Goal: Information Seeking & Learning: Find specific page/section

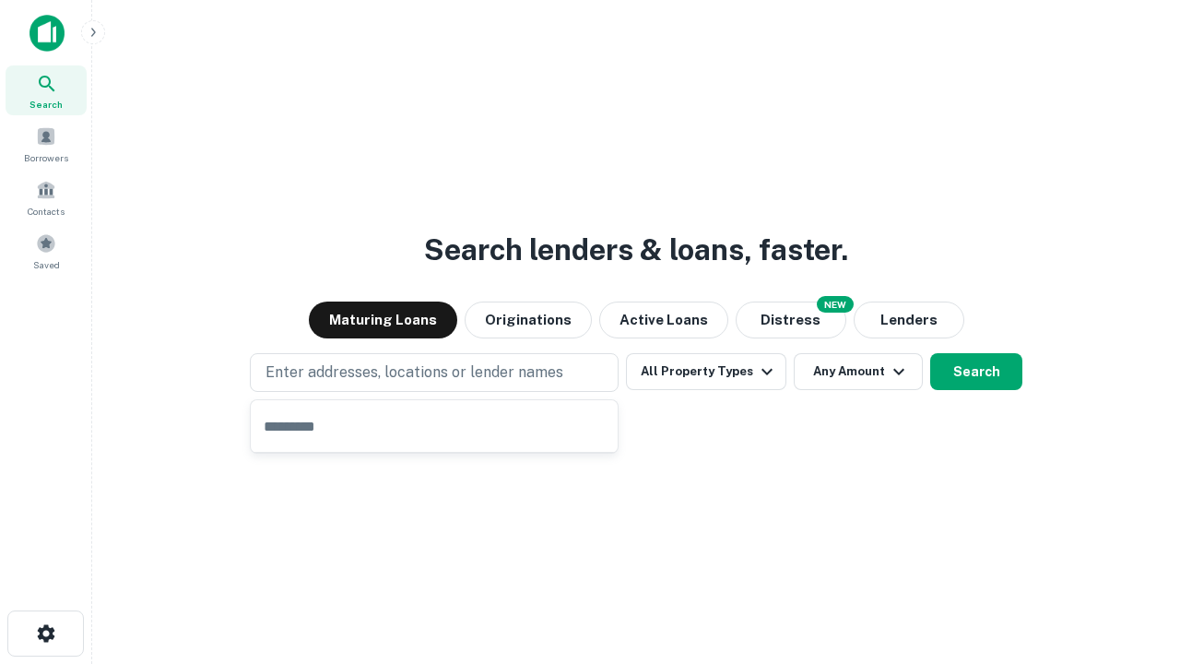
type input "**********"
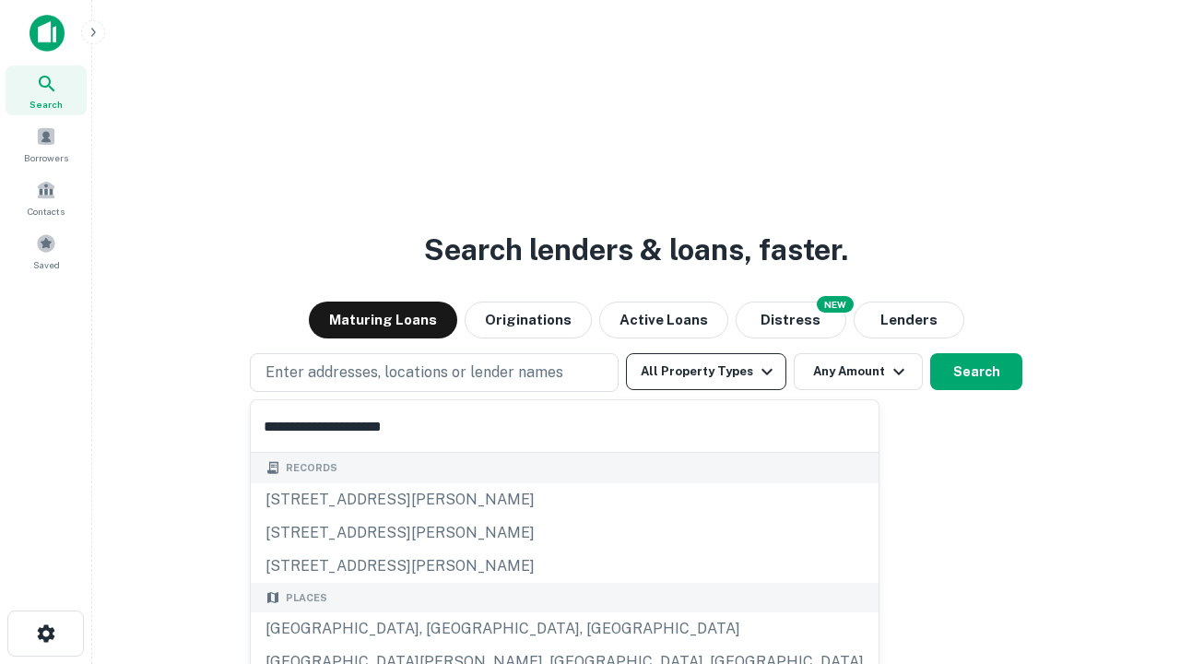
click at [441, 629] on div "[GEOGRAPHIC_DATA], [GEOGRAPHIC_DATA], [GEOGRAPHIC_DATA]" at bounding box center [565, 628] width 628 height 33
click at [706, 371] on button "All Property Types" at bounding box center [706, 371] width 160 height 37
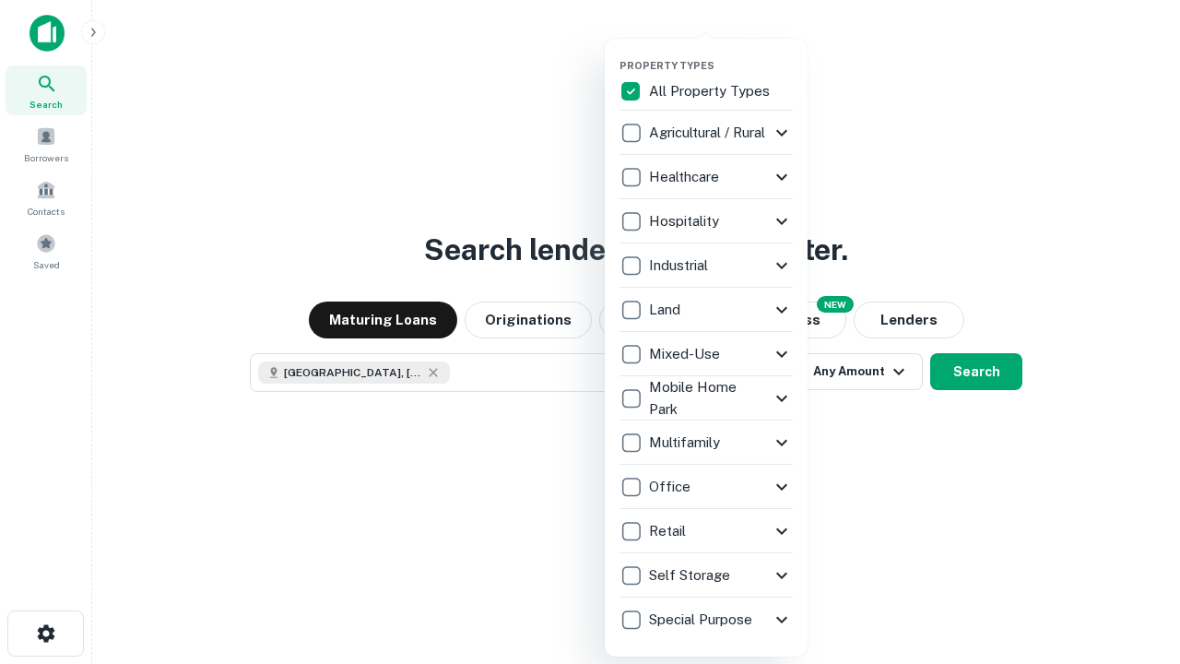
click at [721, 53] on button "button" at bounding box center [720, 53] width 203 height 1
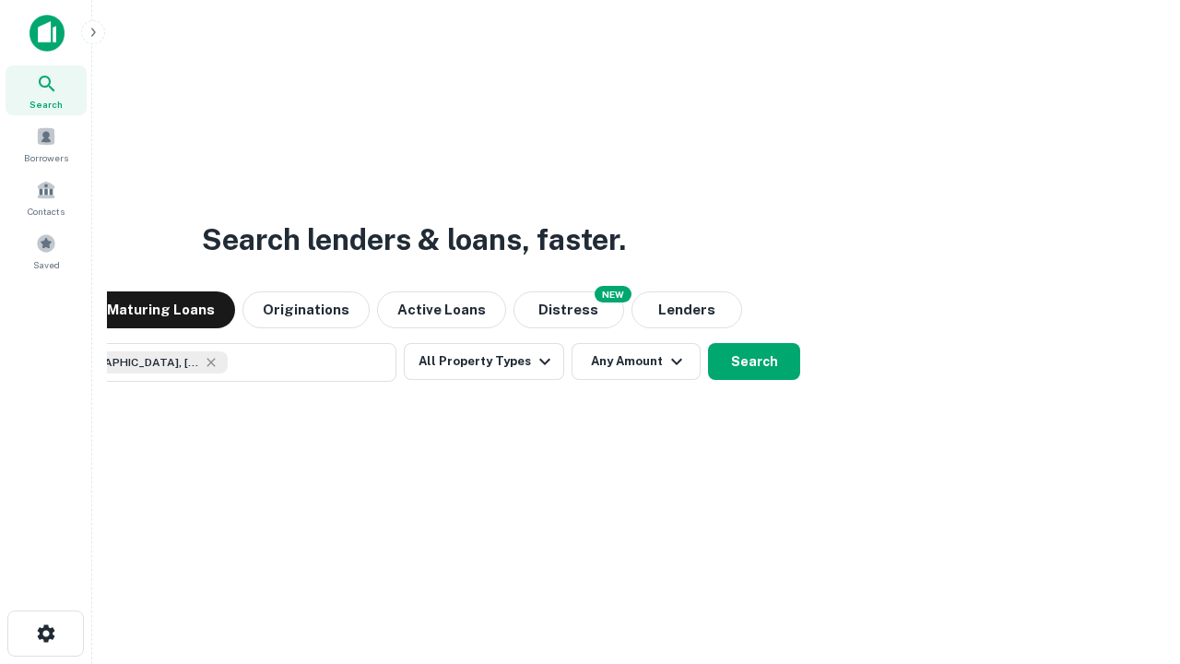
scroll to position [29, 0]
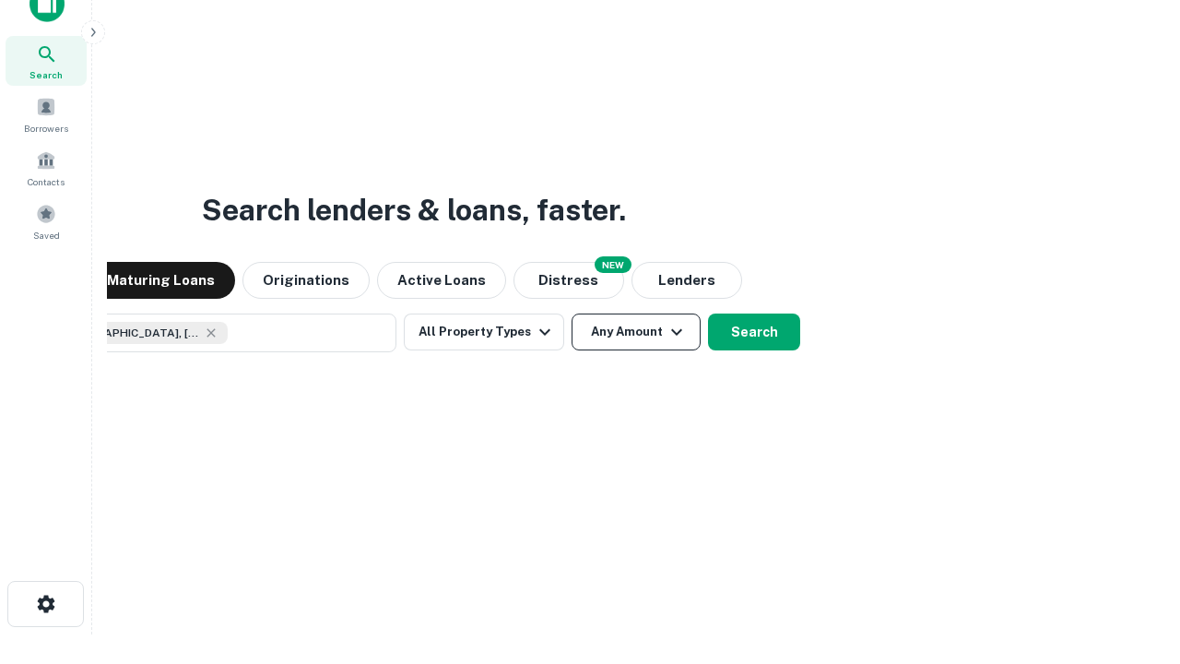
click at [572, 313] on button "Any Amount" at bounding box center [636, 331] width 129 height 37
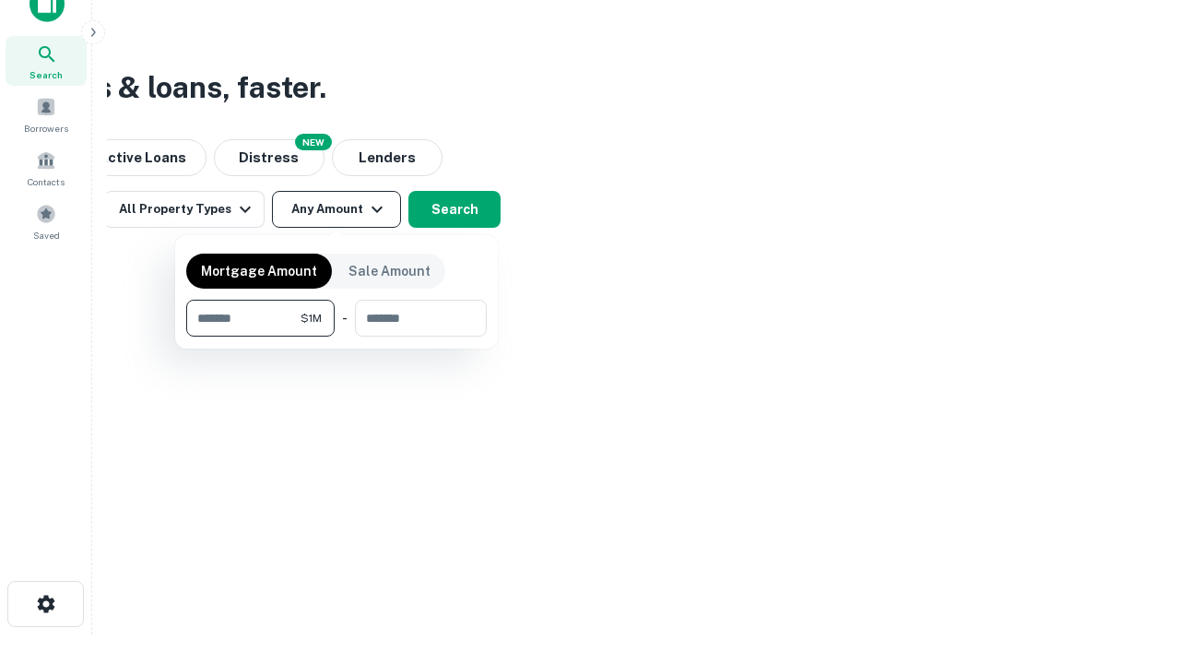
type input "*******"
click at [336, 336] on button "button" at bounding box center [336, 336] width 301 height 1
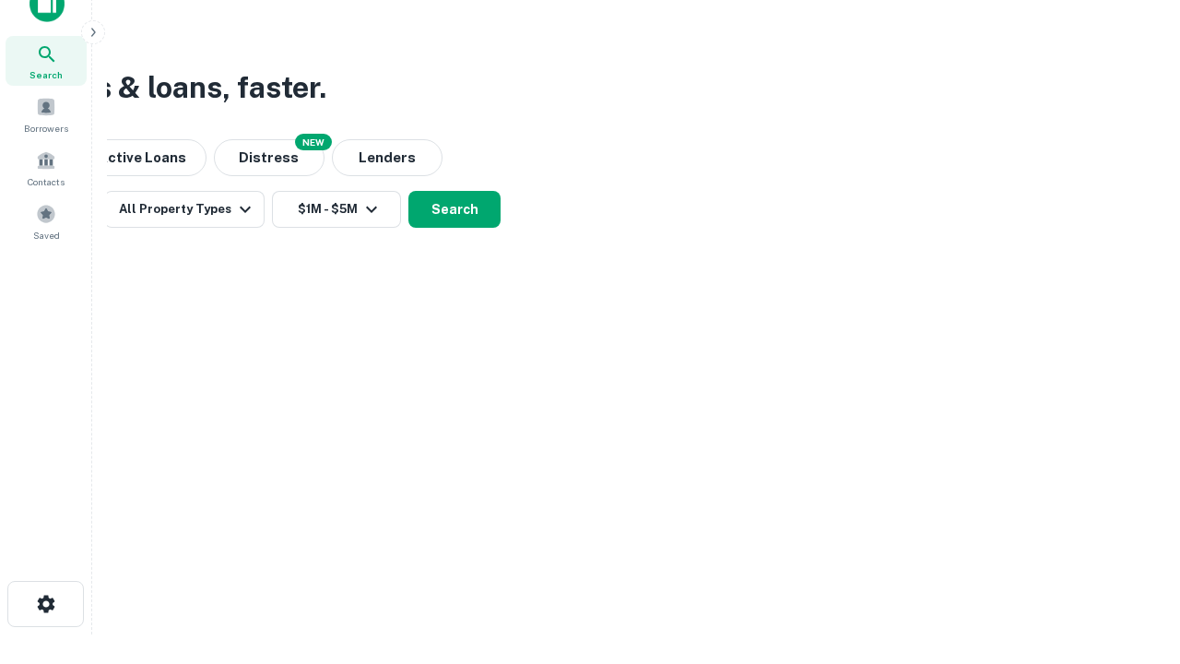
scroll to position [10, 340]
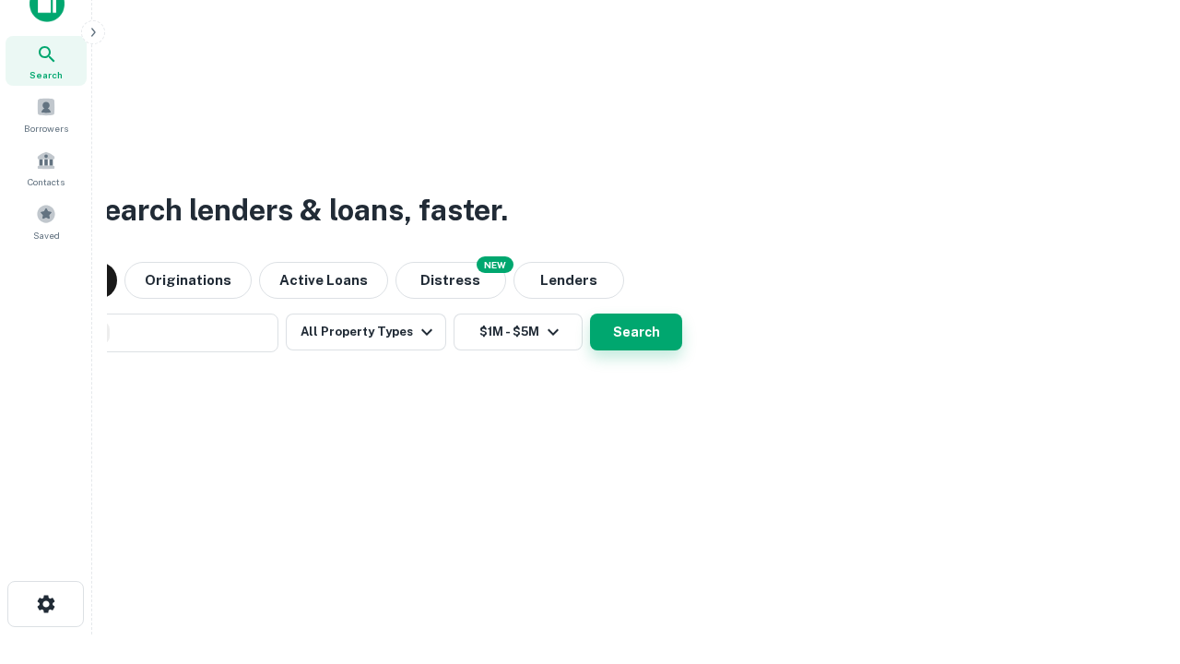
click at [590, 313] on button "Search" at bounding box center [636, 331] width 92 height 37
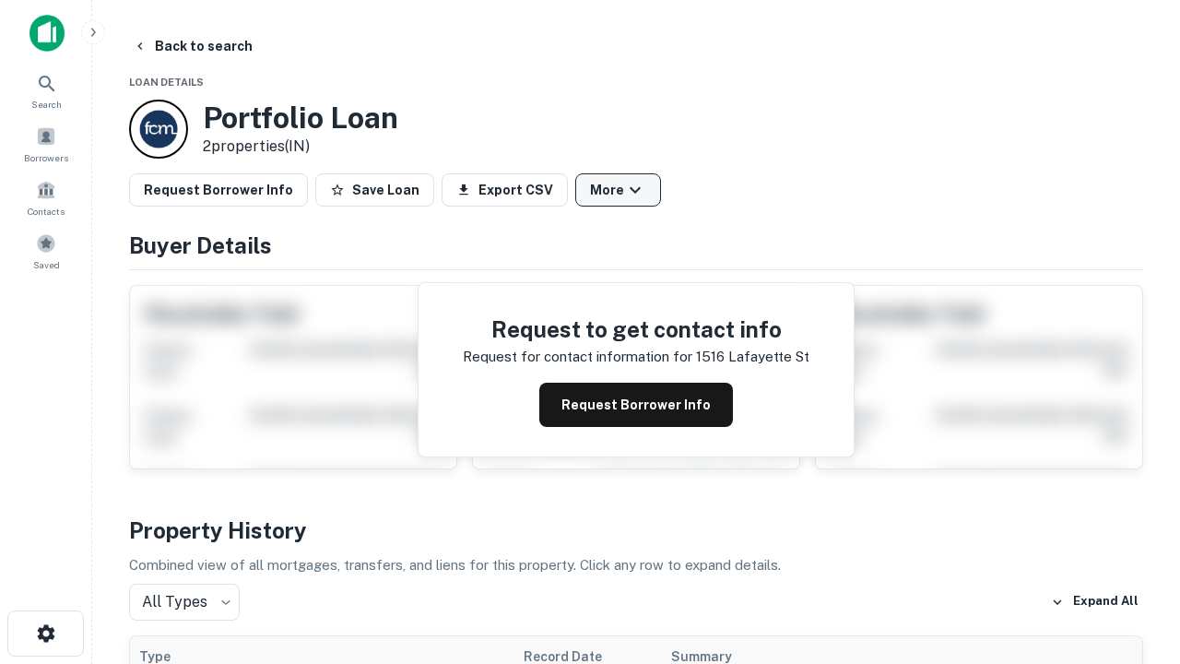
click at [618, 190] on button "More" at bounding box center [618, 189] width 86 height 33
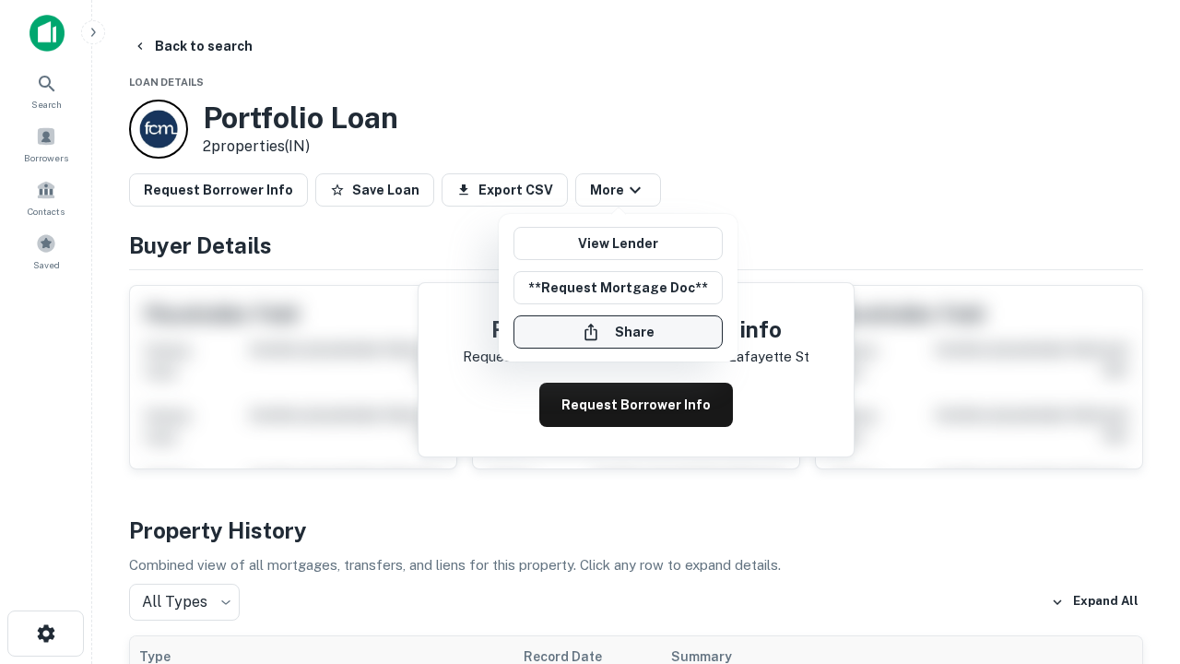
click at [618, 332] on button "Share" at bounding box center [617, 331] width 209 height 33
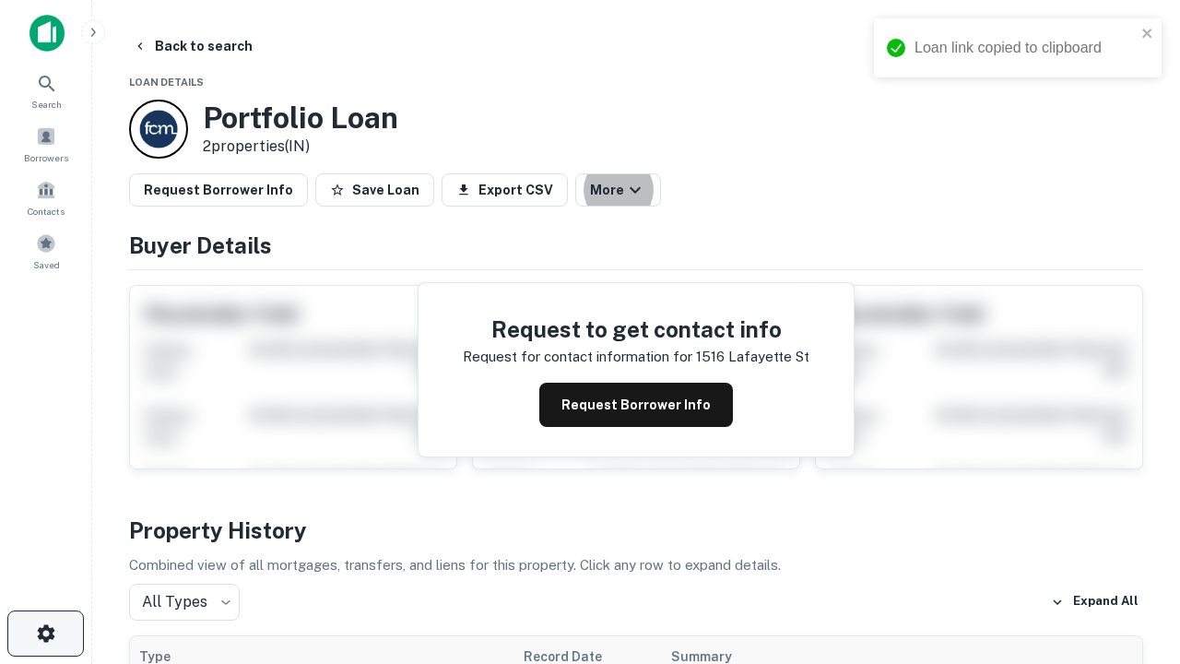
click at [45, 633] on icon "button" at bounding box center [46, 633] width 22 height 22
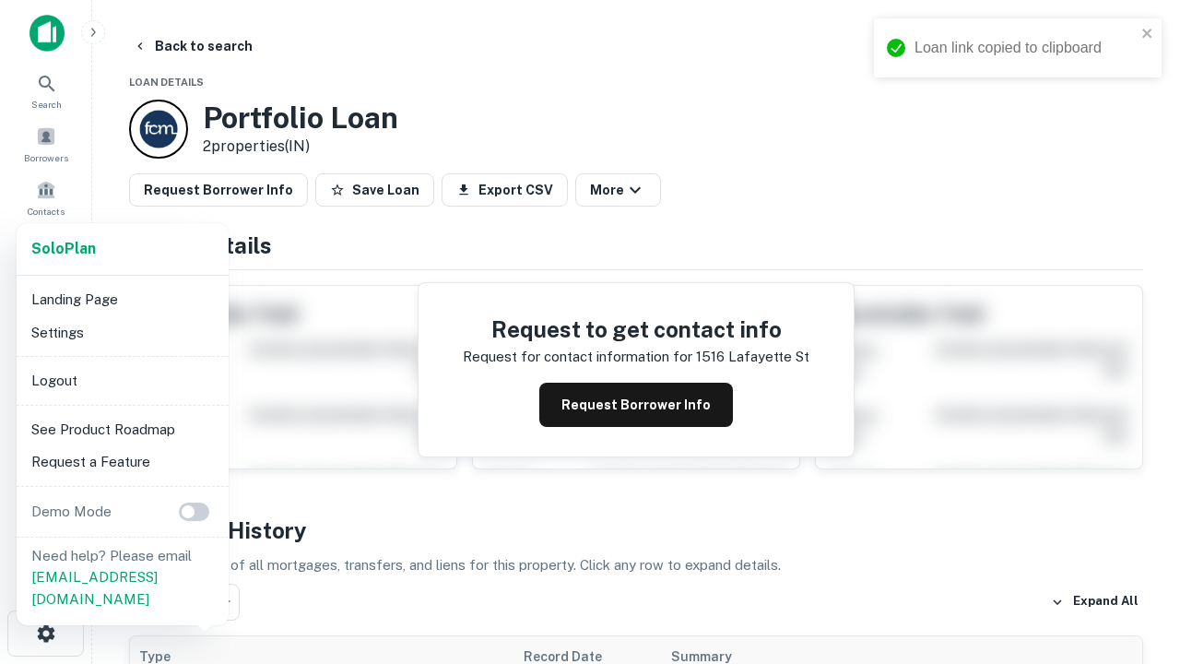
click at [122, 380] on li "Logout" at bounding box center [122, 380] width 197 height 33
